Goal: Transaction & Acquisition: Purchase product/service

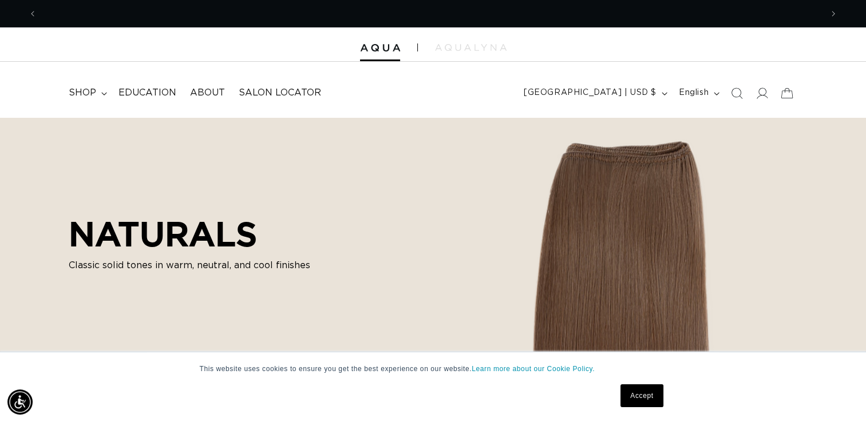
scroll to position [0, 784]
click at [762, 94] on icon at bounding box center [761, 93] width 12 height 12
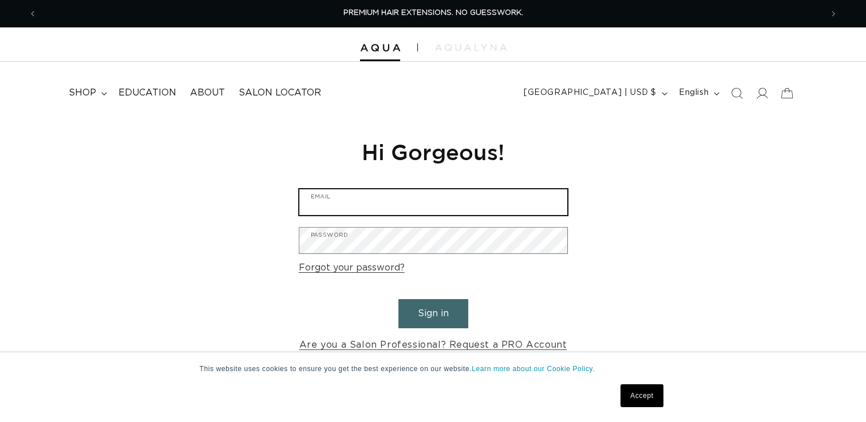
click at [428, 200] on input "Email" at bounding box center [433, 202] width 268 height 26
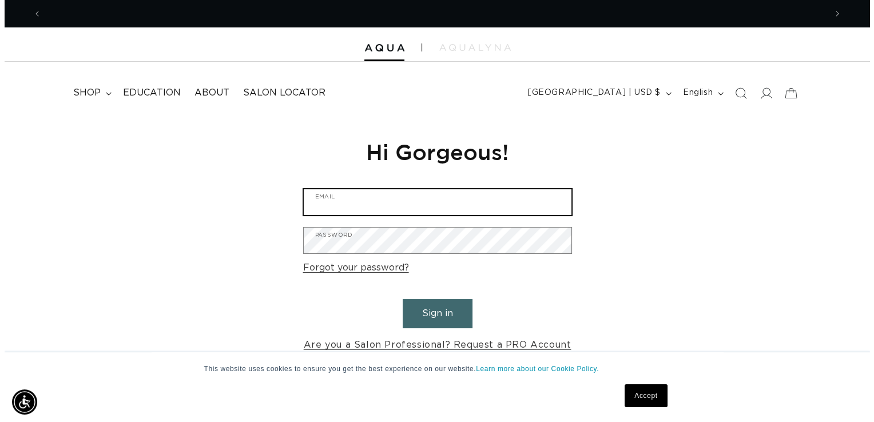
scroll to position [0, 784]
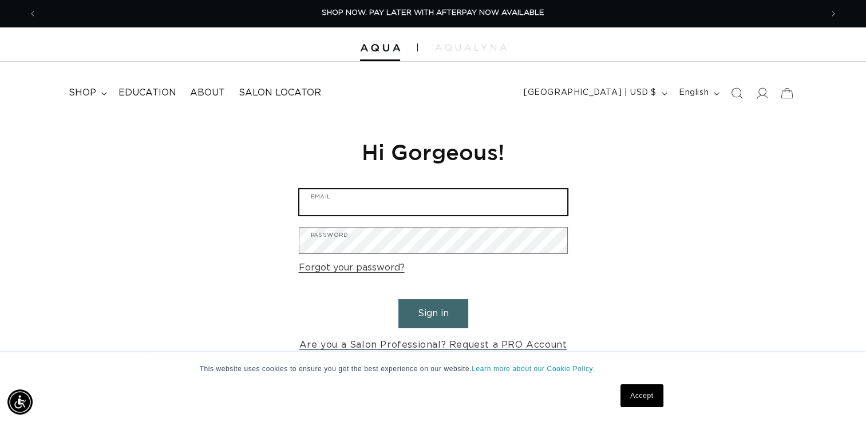
type input "kristiemaelove@yahoo.com"
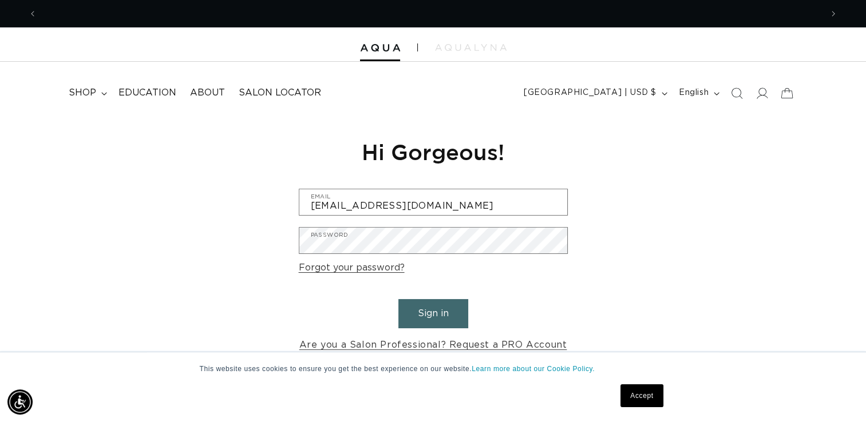
scroll to position [0, 1568]
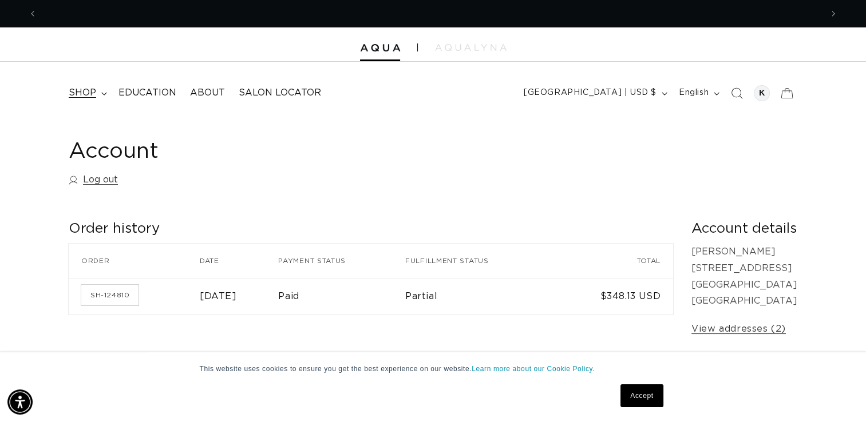
click at [101, 91] on summary "shop" at bounding box center [87, 93] width 50 height 26
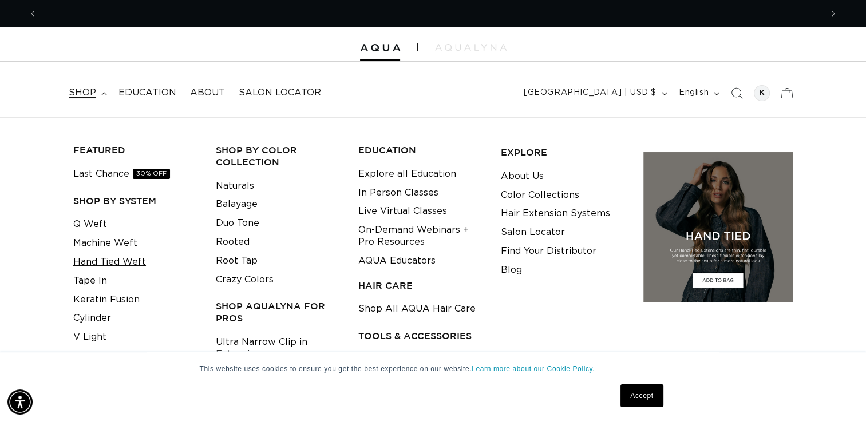
scroll to position [0, 1568]
click at [92, 259] on link "Hand Tied Weft" at bounding box center [109, 262] width 73 height 19
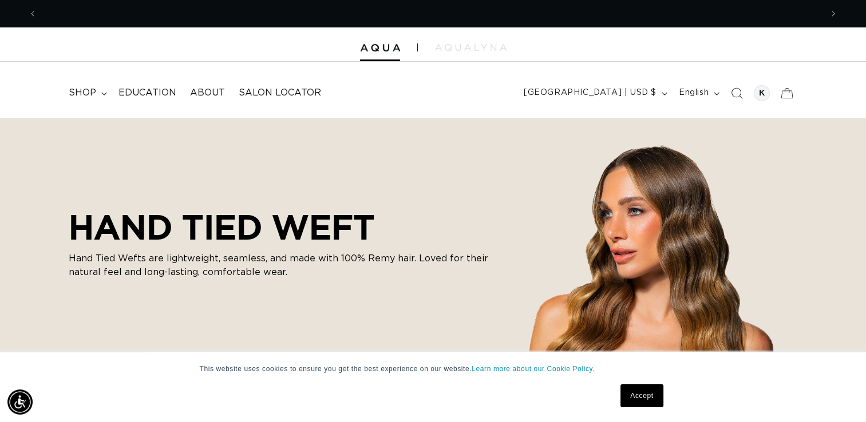
scroll to position [0, 784]
click at [764, 93] on div at bounding box center [762, 93] width 16 height 16
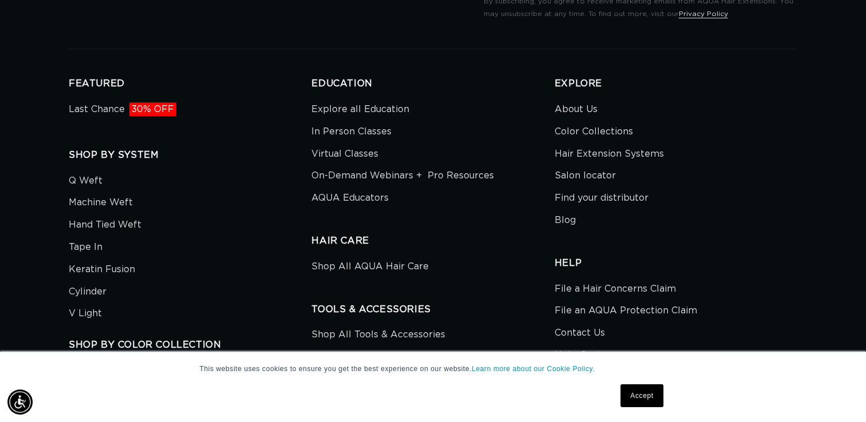
scroll to position [0, 784]
click at [71, 117] on link "Last Chance 30% OFF" at bounding box center [123, 110] width 108 height 19
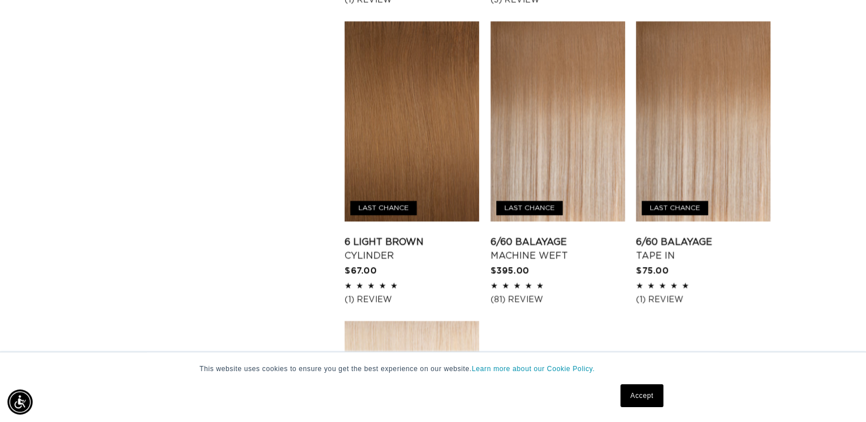
scroll to position [1590, 0]
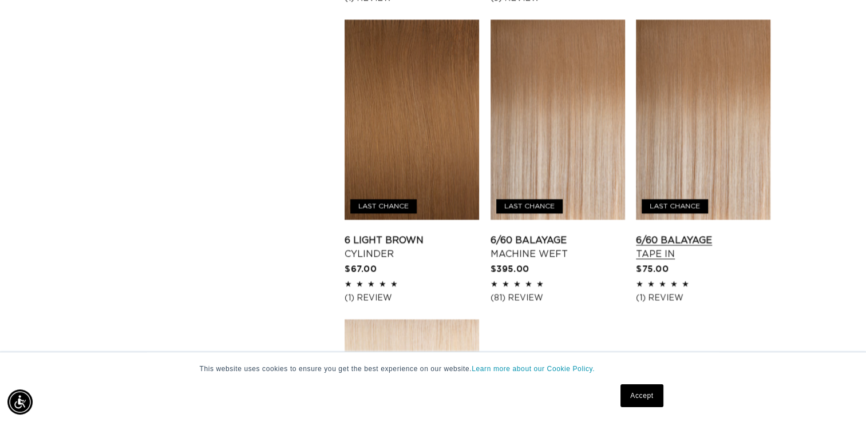
click at [762, 261] on link "6/60 Balayage Tape In" at bounding box center [703, 246] width 134 height 27
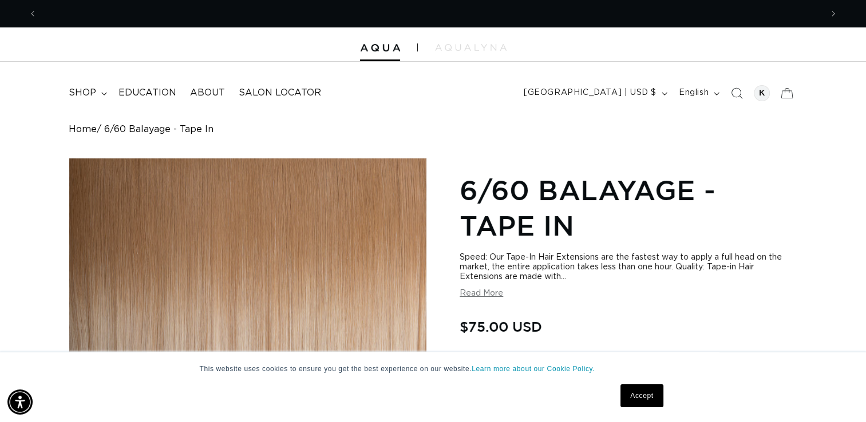
scroll to position [0, 784]
click at [103, 93] on icon at bounding box center [104, 93] width 6 height 3
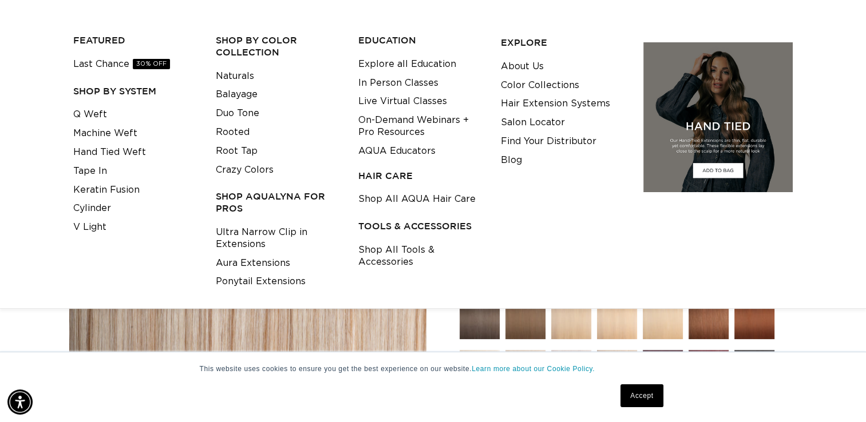
scroll to position [117, 0]
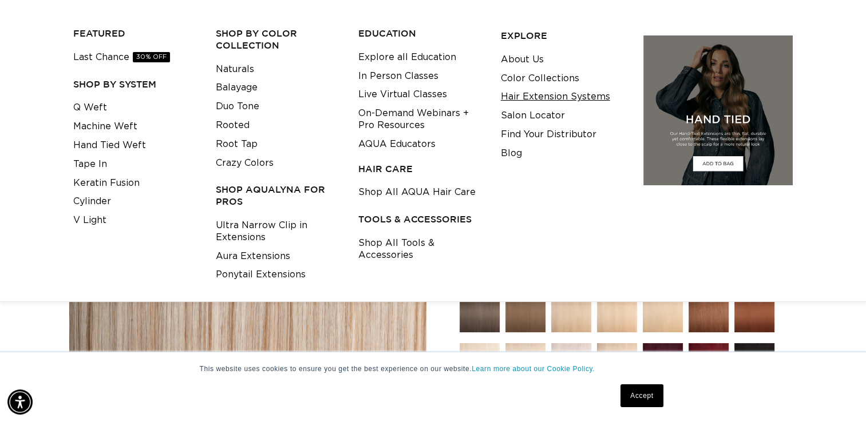
click at [584, 97] on link "Hair Extension Systems" at bounding box center [555, 97] width 109 height 19
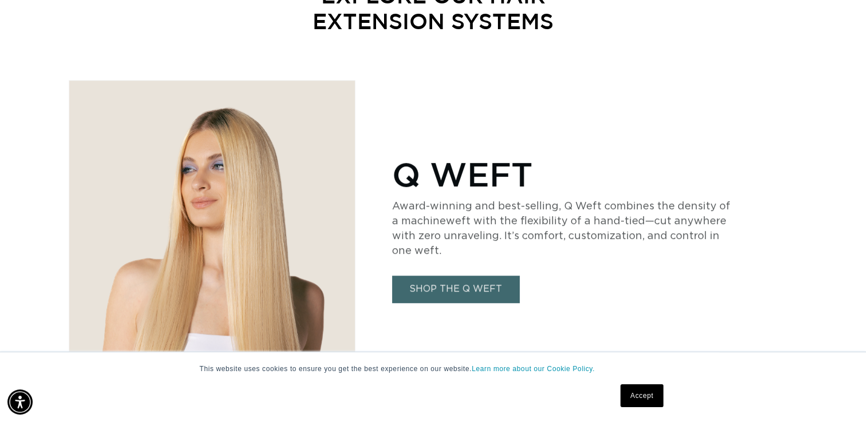
click at [479, 298] on link "SHOP THE Q WEFT" at bounding box center [455, 289] width 127 height 27
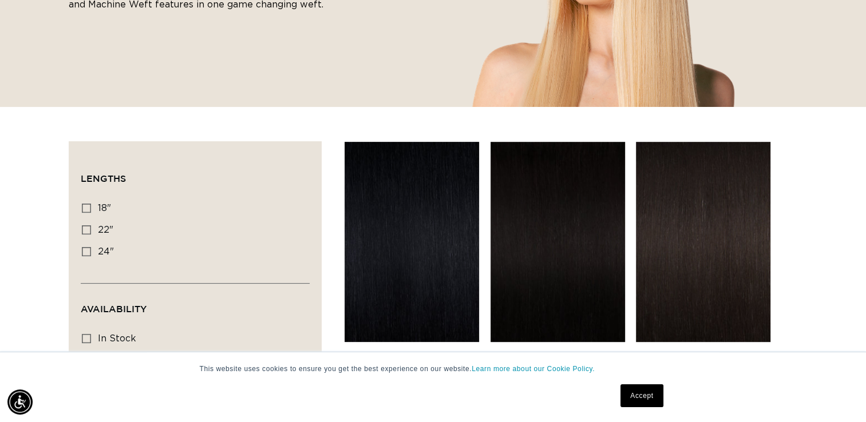
scroll to position [0, 784]
click at [87, 206] on icon at bounding box center [86, 208] width 9 height 9
click at [87, 206] on input "18" 18" (5 products)" at bounding box center [86, 208] width 9 height 9
checkbox input "true"
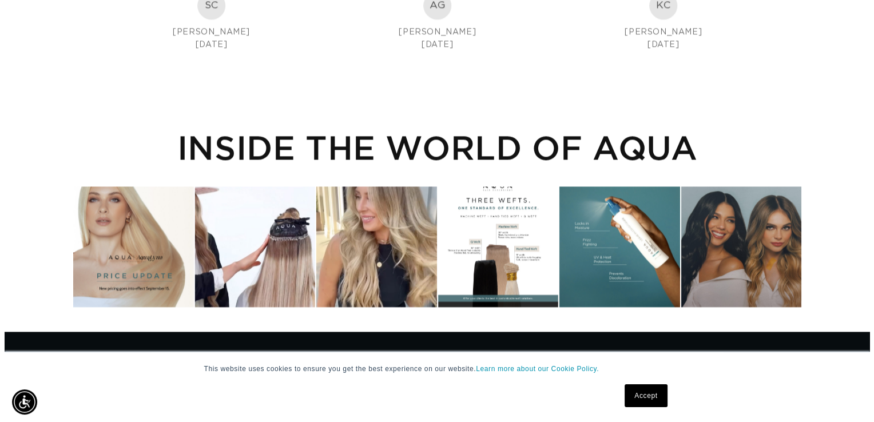
scroll to position [0, 784]
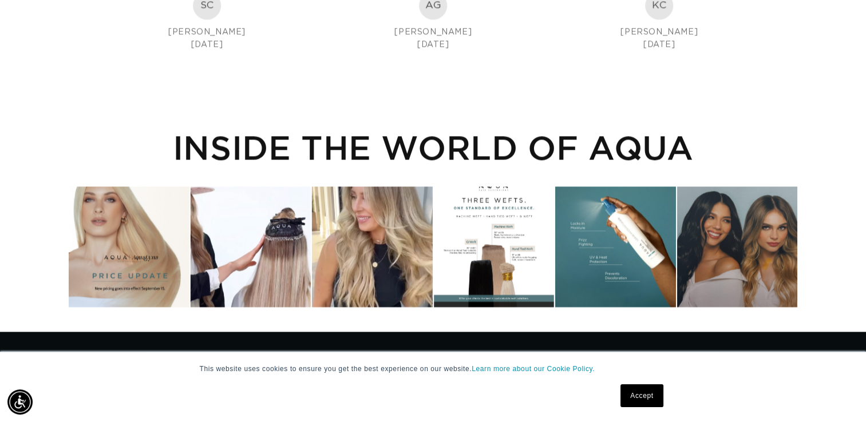
click at [740, 253] on div "Instagram post opens in a popup" at bounding box center [737, 247] width 120 height 120
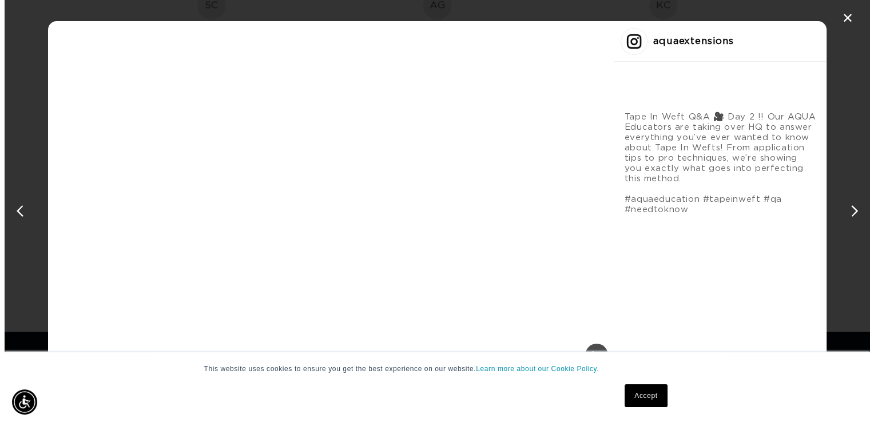
scroll to position [0, 793]
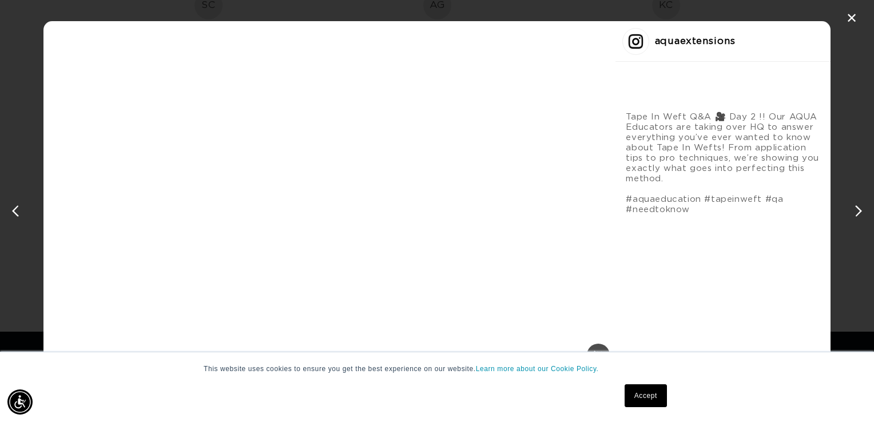
click at [769, 148] on div "✕ aquaextensions Tape In Weft Q&A 🎥 Day 2 !! Our AQUA Educators are taking over…" at bounding box center [437, 211] width 874 height 422
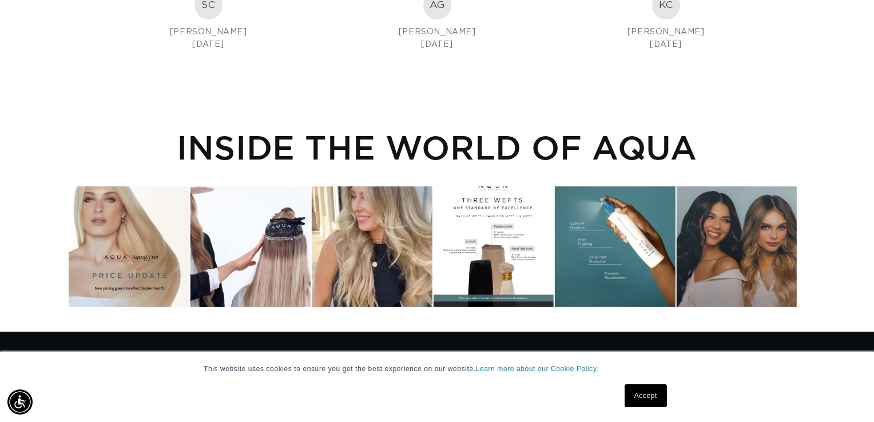
scroll to position [0, 1568]
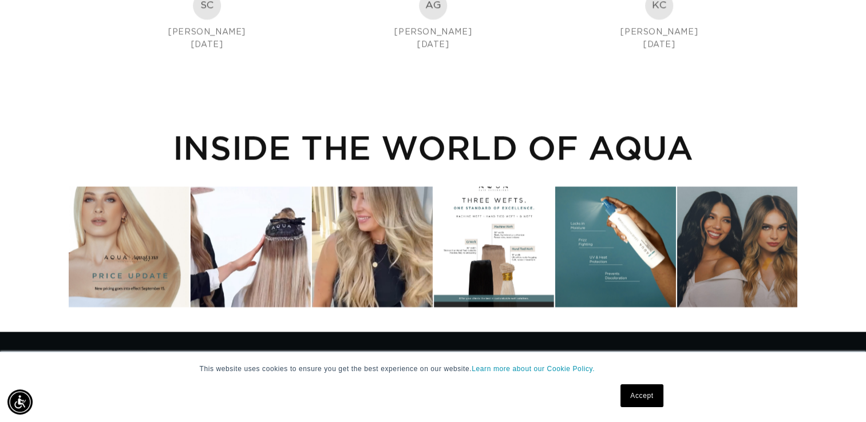
click at [498, 281] on div "Instagram post opens in a popup" at bounding box center [494, 247] width 120 height 120
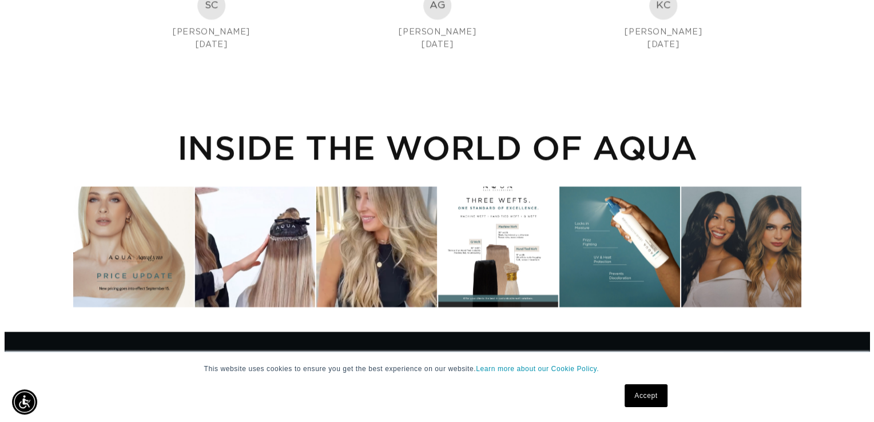
scroll to position [0, 0]
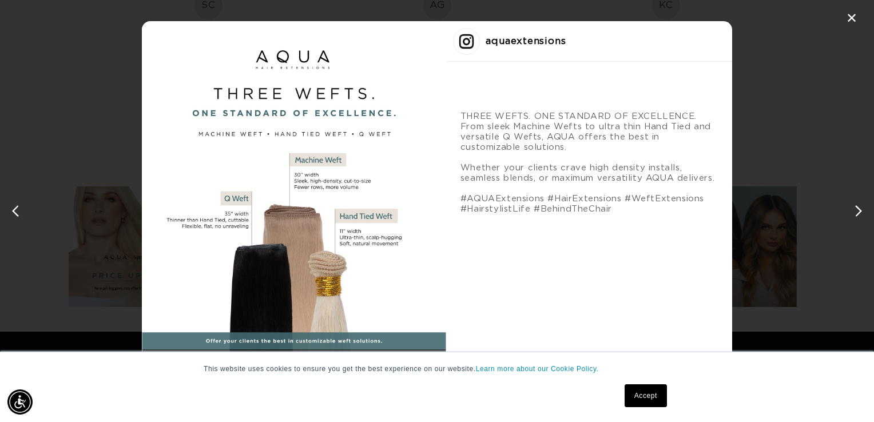
click at [601, 101] on div "THREE WEFTS. ONE STANDARD OF EXCELLENCE. From sleek Machine Wefts to ultra thin…" at bounding box center [589, 235] width 286 height 293
